Goal: Information Seeking & Learning: Learn about a topic

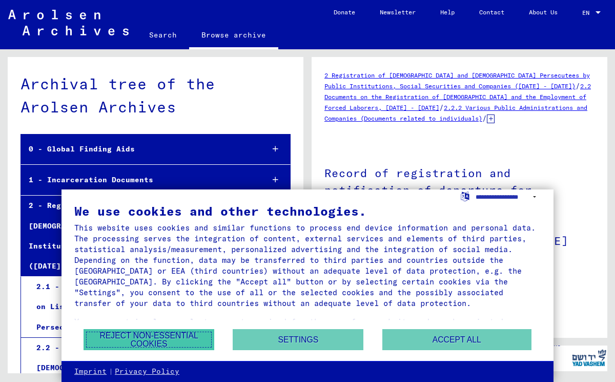
click at [207, 334] on button "Reject non-essential cookies" at bounding box center [149, 339] width 131 height 21
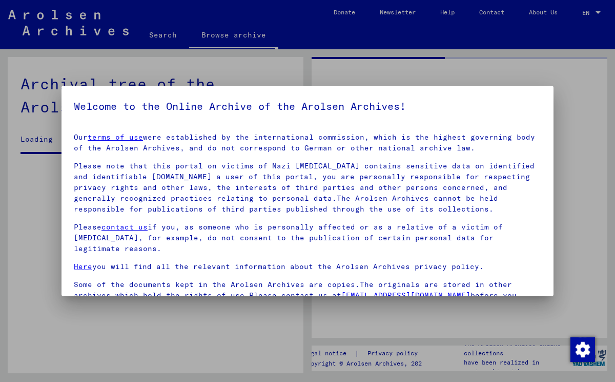
scroll to position [3, 0]
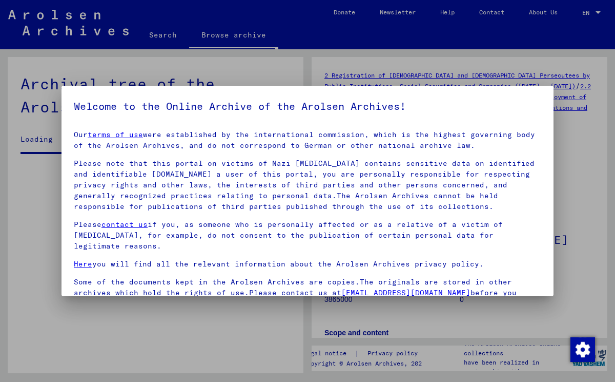
click at [585, 123] on div at bounding box center [307, 191] width 615 height 382
click at [443, 223] on p "Please contact us if you, as someone who is personally affected or as a relativ…" at bounding box center [308, 235] width 468 height 32
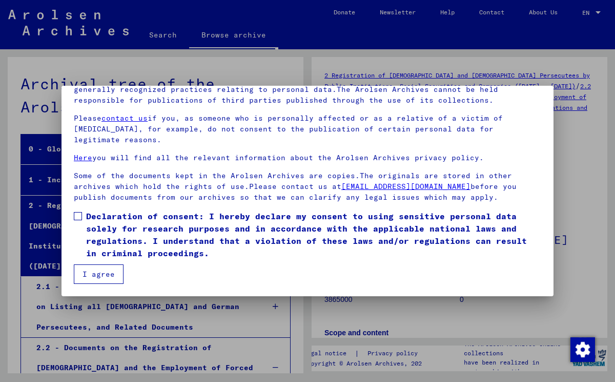
scroll to position [19002, 0]
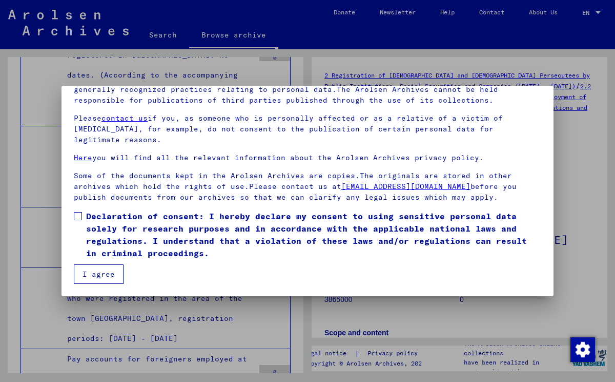
click at [77, 218] on span at bounding box center [78, 216] width 8 height 8
click at [89, 270] on button "I agree" at bounding box center [99, 273] width 50 height 19
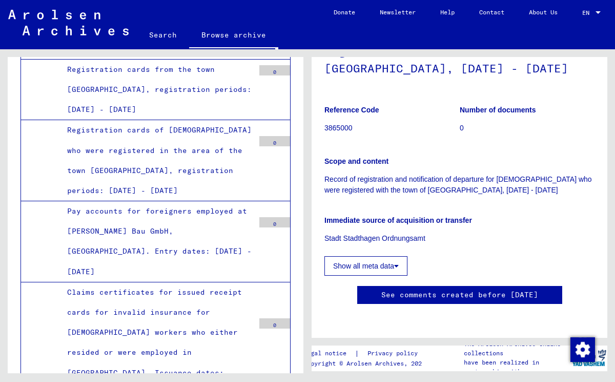
scroll to position [19151, 0]
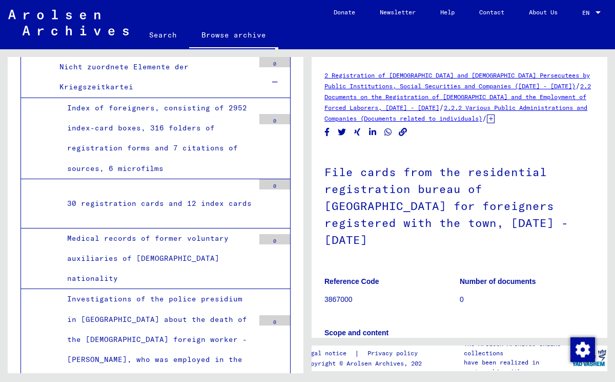
scroll to position [65008, 0]
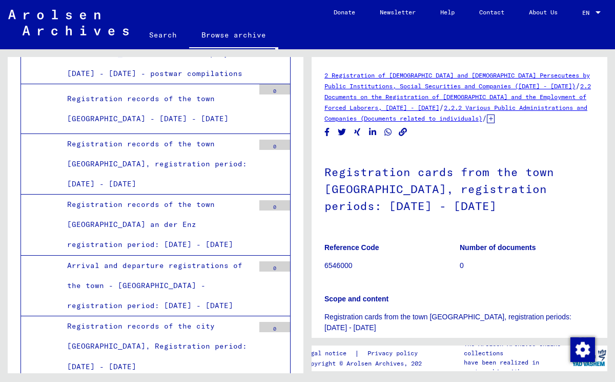
click at [411, 113] on div "2 Registration of [DEMOGRAPHIC_DATA] and [DEMOGRAPHIC_DATA] Persecutees by Publ…" at bounding box center [460, 97] width 270 height 54
click at [410, 109] on link "2.2 Documents on the Registration of [DEMOGRAPHIC_DATA] and the Employment of F…" at bounding box center [458, 96] width 267 height 29
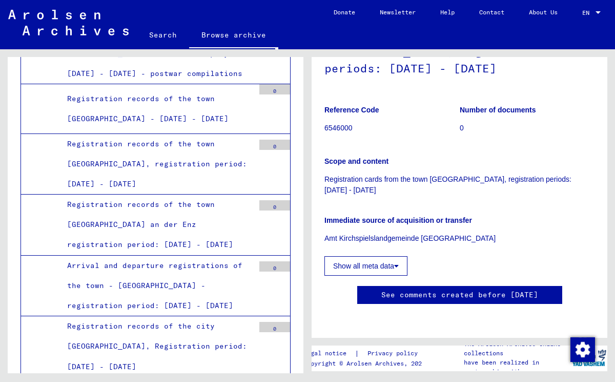
scroll to position [168, 0]
click at [393, 256] on button "Show all meta data" at bounding box center [366, 265] width 83 height 19
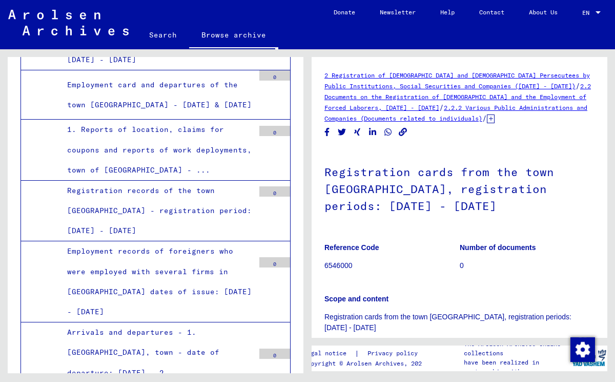
scroll to position [66064, 0]
